Goal: Task Accomplishment & Management: Use online tool/utility

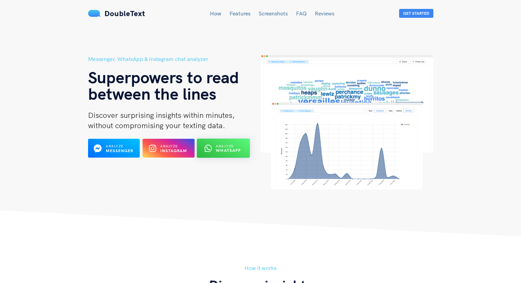
click at [219, 146] on span "Analyze" at bounding box center [225, 146] width 18 height 4
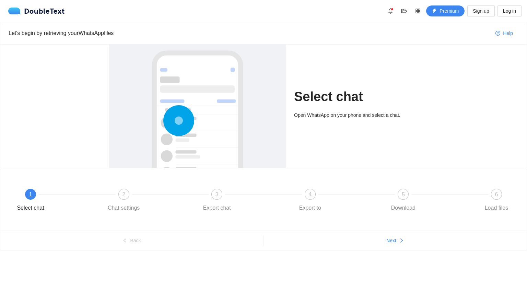
click at [174, 127] on icon at bounding box center [178, 120] width 31 height 31
click at [174, 127] on circle at bounding box center [179, 121] width 20 height 20
click at [28, 195] on div "1" at bounding box center [30, 194] width 11 height 11
click at [124, 194] on span "2" at bounding box center [123, 195] width 3 height 6
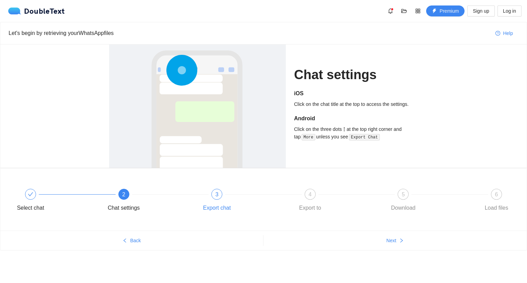
click at [215, 193] on span "3" at bounding box center [216, 195] width 3 height 6
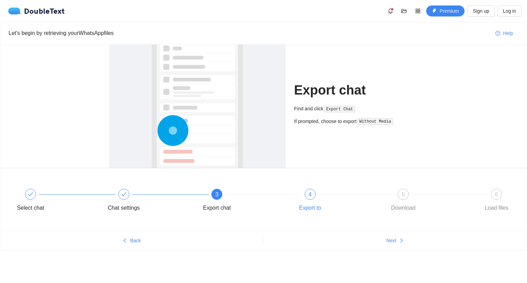
click at [312, 192] on div "4" at bounding box center [309, 194] width 11 height 11
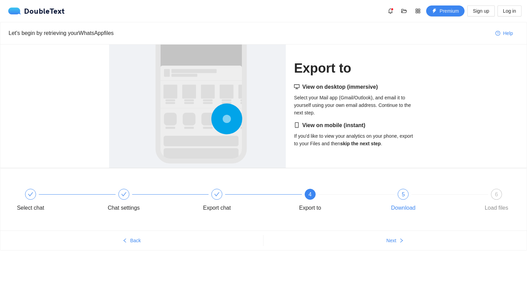
click at [402, 196] on span "5" at bounding box center [402, 195] width 3 height 6
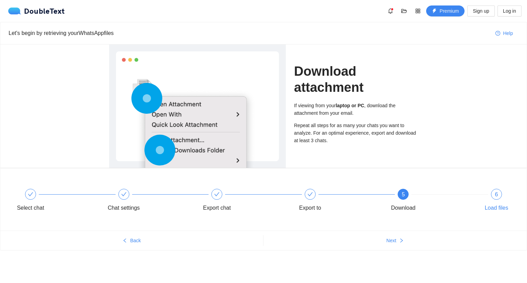
click at [490, 195] on div "6 Load files" at bounding box center [496, 201] width 40 height 25
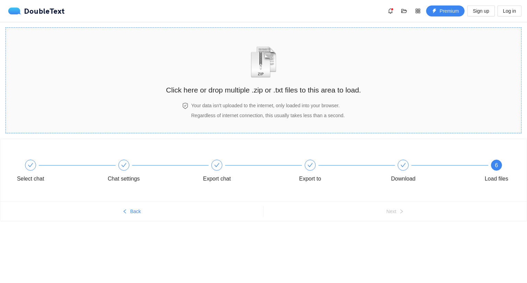
click at [296, 95] on h2 "Click here or drop multiple .zip or .txt files to this area to load." at bounding box center [263, 89] width 195 height 11
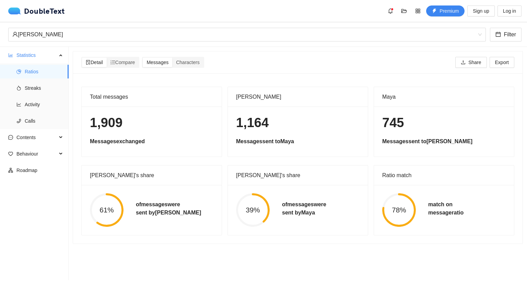
click at [357, 195] on div "39% of messages were sent by [DEMOGRAPHIC_DATA]" at bounding box center [298, 210] width 136 height 34
click at [405, 215] on circle at bounding box center [399, 210] width 32 height 32
click at [35, 87] on span "Streaks" at bounding box center [44, 88] width 38 height 14
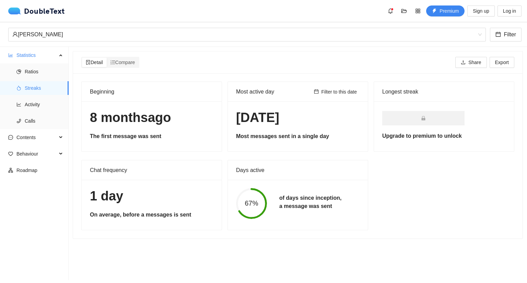
click at [292, 111] on h1 "[DATE]" at bounding box center [297, 118] width 123 height 16
click at [41, 102] on span "Activity" at bounding box center [44, 105] width 38 height 14
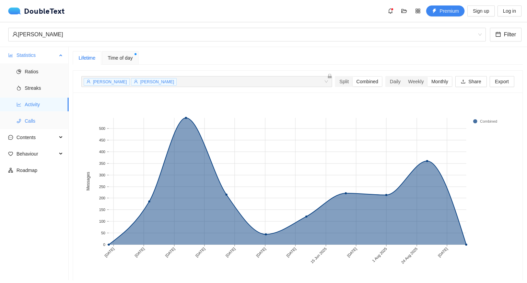
click at [43, 117] on span "Calls" at bounding box center [44, 121] width 38 height 14
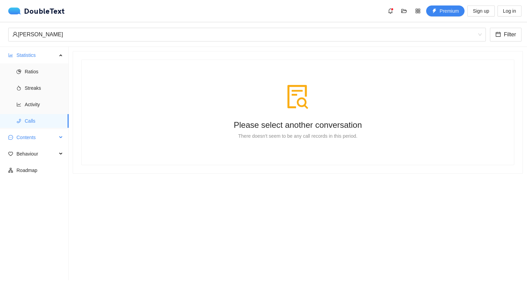
click at [58, 139] on div "Contents" at bounding box center [34, 138] width 69 height 14
click at [45, 203] on span "Behaviour" at bounding box center [36, 203] width 40 height 14
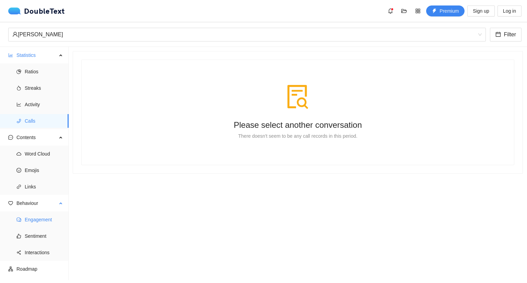
click at [39, 224] on span "Engagement" at bounding box center [44, 220] width 38 height 14
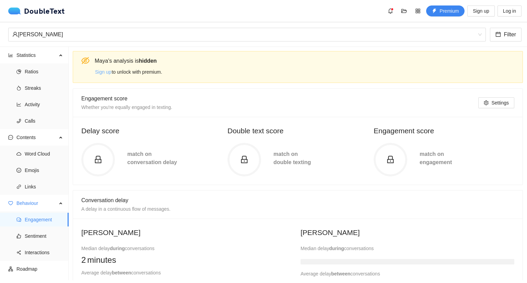
click at [106, 72] on span "Sign up" at bounding box center [103, 72] width 16 height 8
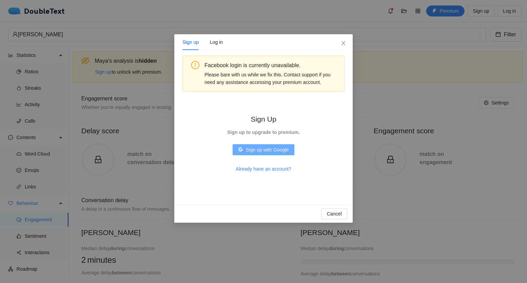
click at [268, 150] on span "Sign up with Google" at bounding box center [266, 150] width 43 height 8
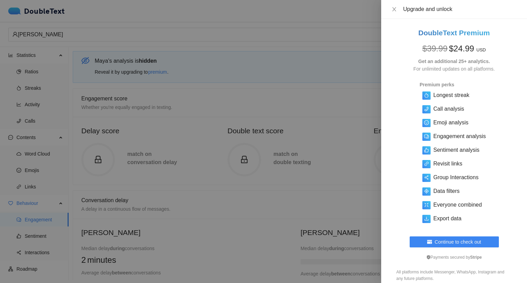
scroll to position [7, 0]
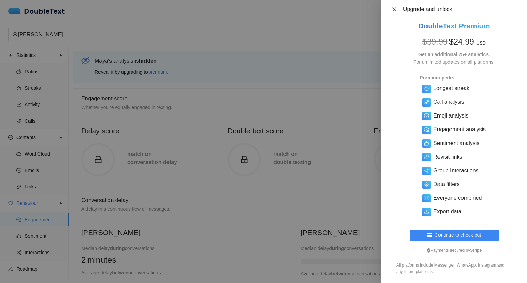
click at [394, 9] on icon "close" at bounding box center [394, 9] width 4 height 4
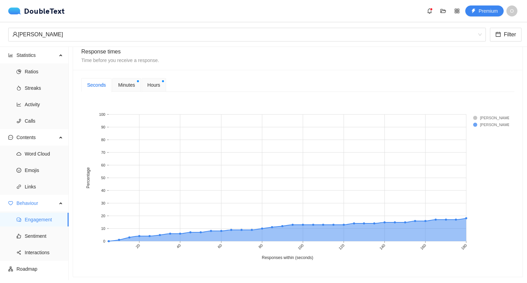
scroll to position [266, 0]
click at [130, 88] on div "Minutes" at bounding box center [126, 85] width 28 height 14
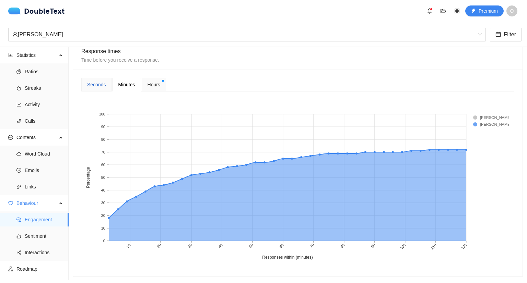
click at [93, 83] on div "Seconds" at bounding box center [96, 85] width 19 height 8
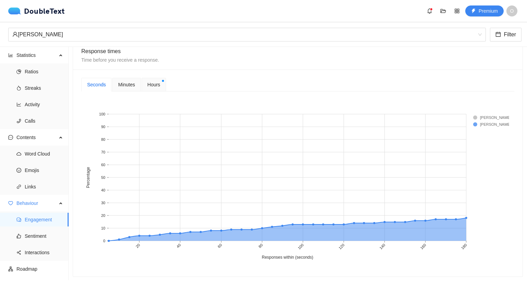
click at [474, 118] on rect at bounding box center [486, 117] width 27 height 7
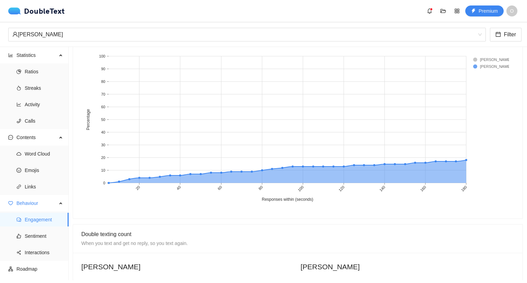
scroll to position [316, 0]
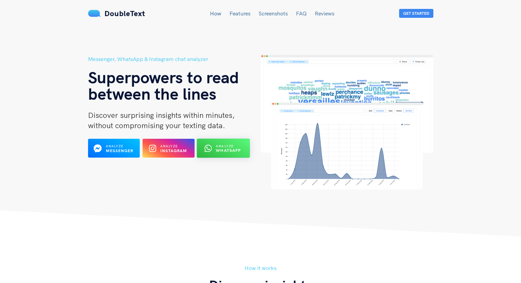
click at [217, 155] on button "Analyze WhatsApp" at bounding box center [223, 148] width 53 height 19
